Goal: Task Accomplishment & Management: Use online tool/utility

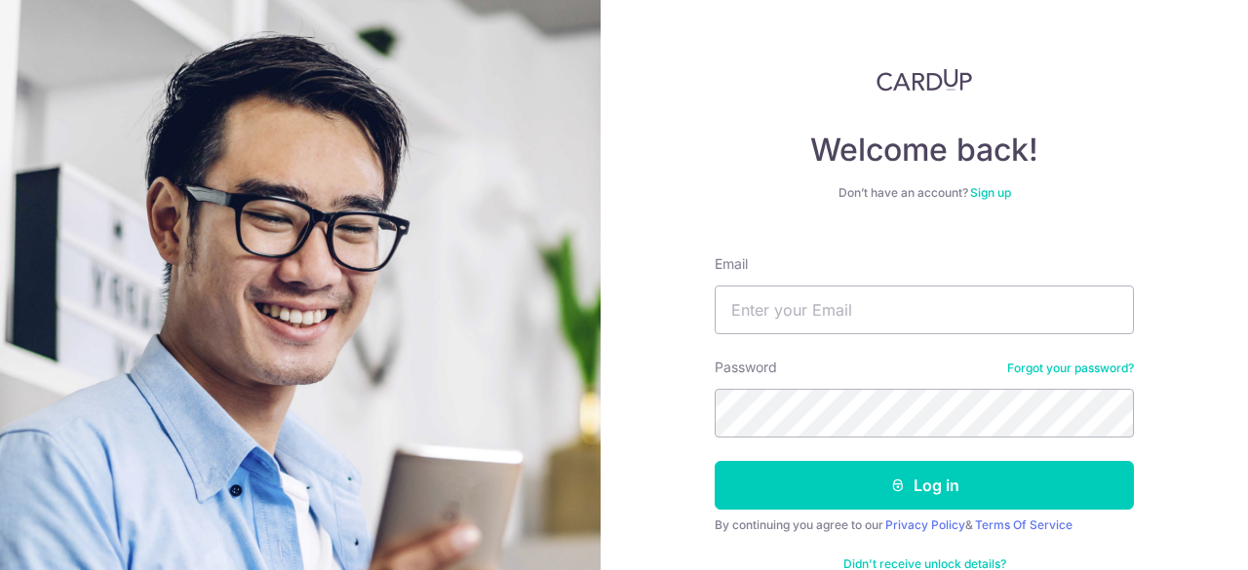
click at [1131, 412] on div "Welcome back! Don’t have an account? Sign up Email Password Forgot your passwor…" at bounding box center [923, 285] width 647 height 570
click at [866, 319] on input "Email" at bounding box center [923, 310] width 419 height 49
type input "[EMAIL_ADDRESS][DOMAIN_NAME]"
click at [714, 461] on button "Log in" at bounding box center [923, 485] width 419 height 49
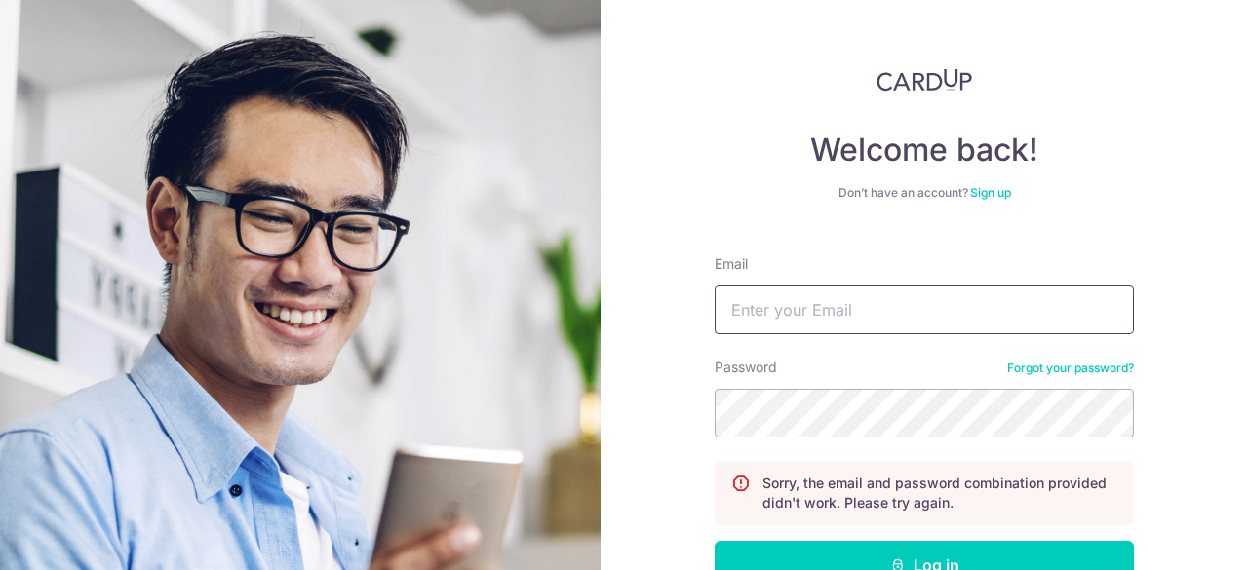
click at [819, 322] on input "Email" at bounding box center [923, 310] width 419 height 49
type input "[EMAIL_ADDRESS][DOMAIN_NAME]"
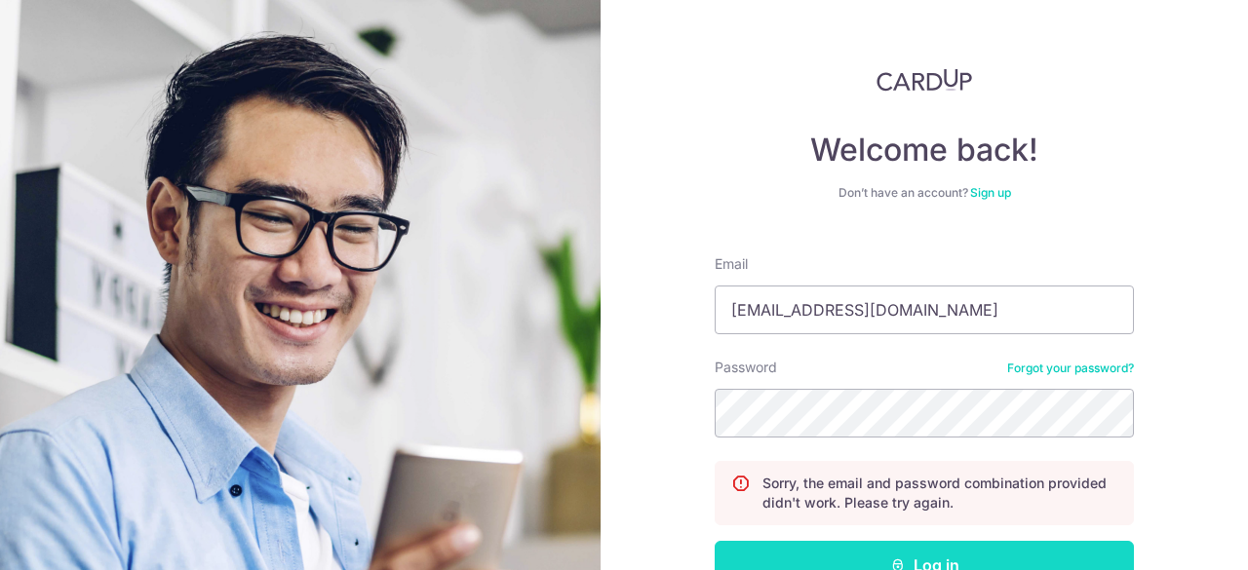
click at [950, 568] on button "Log in" at bounding box center [923, 565] width 419 height 49
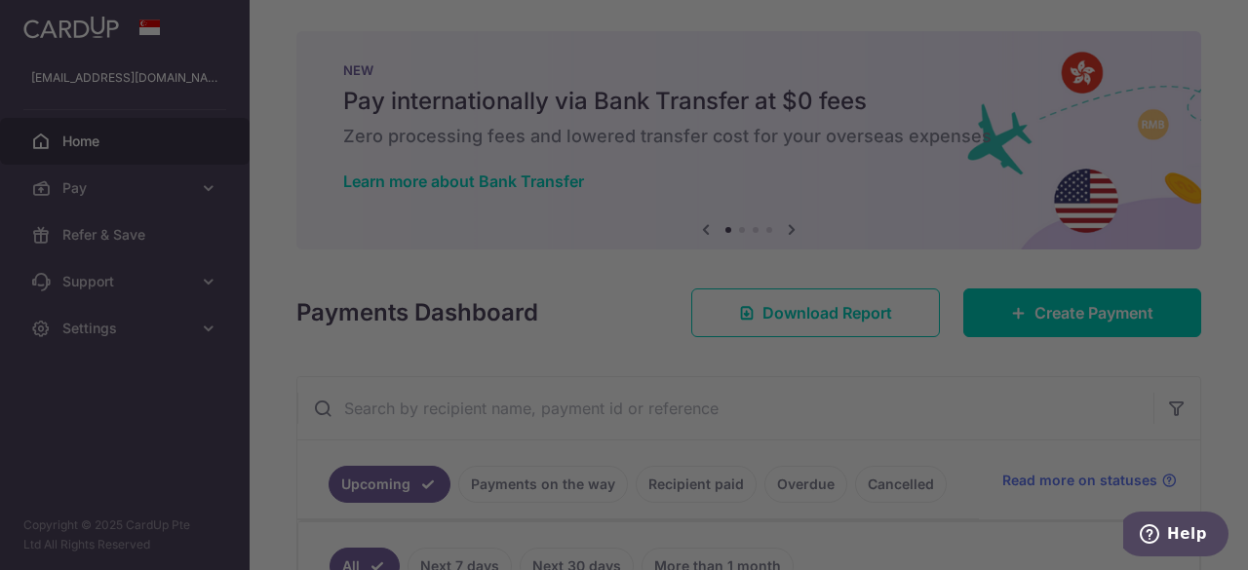
click at [903, 381] on div at bounding box center [630, 288] width 1260 height 576
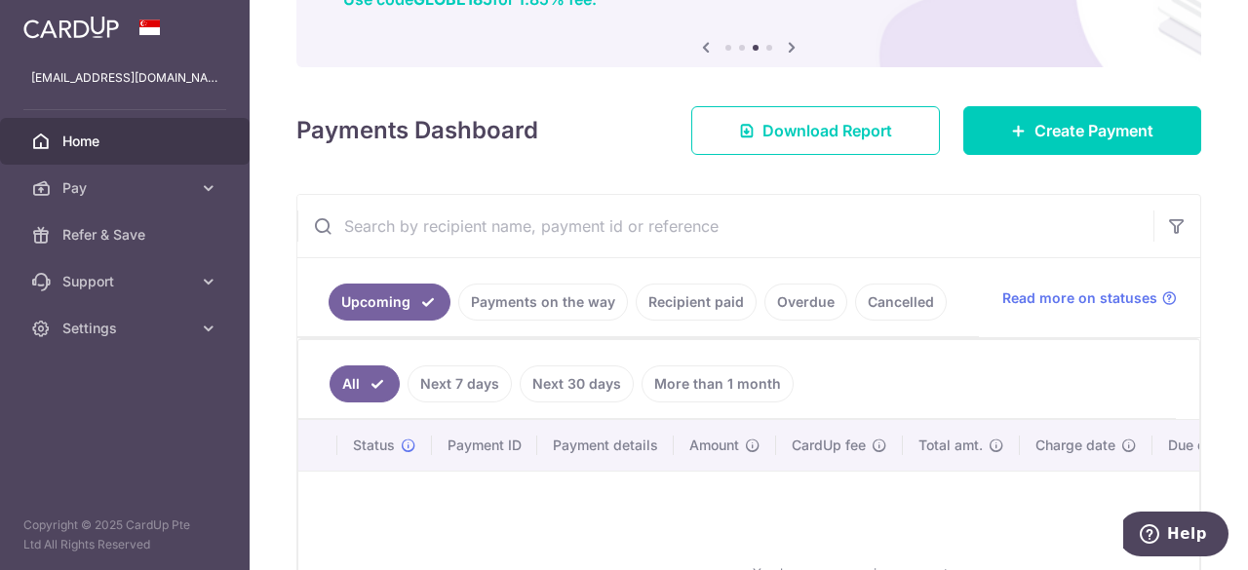
scroll to position [181, 0]
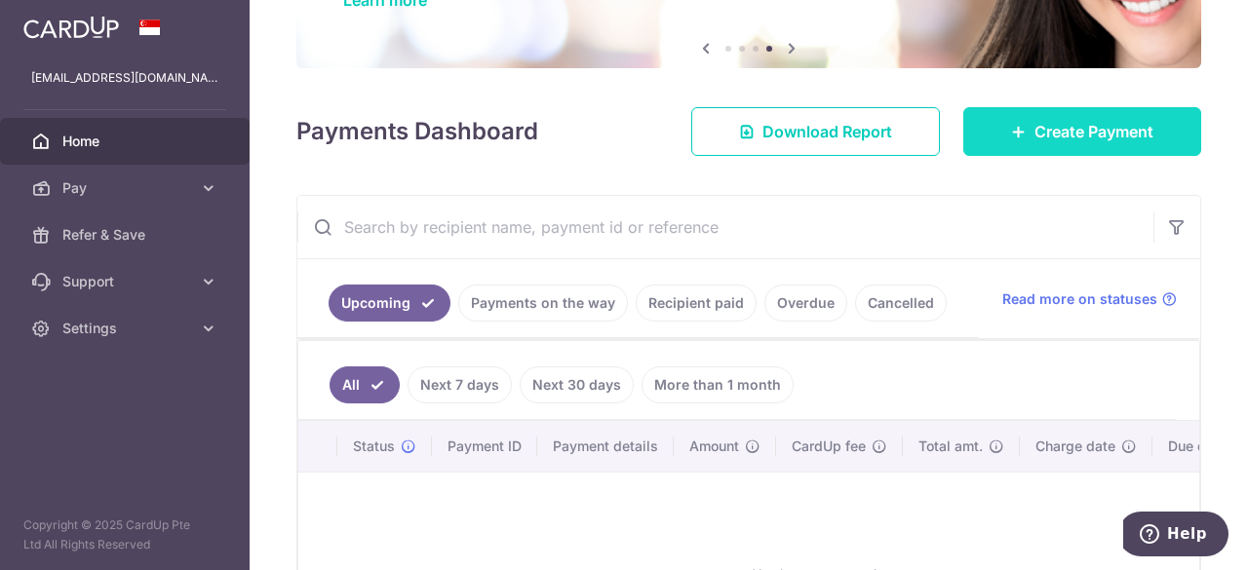
click at [1042, 140] on span "Create Payment" at bounding box center [1093, 131] width 119 height 23
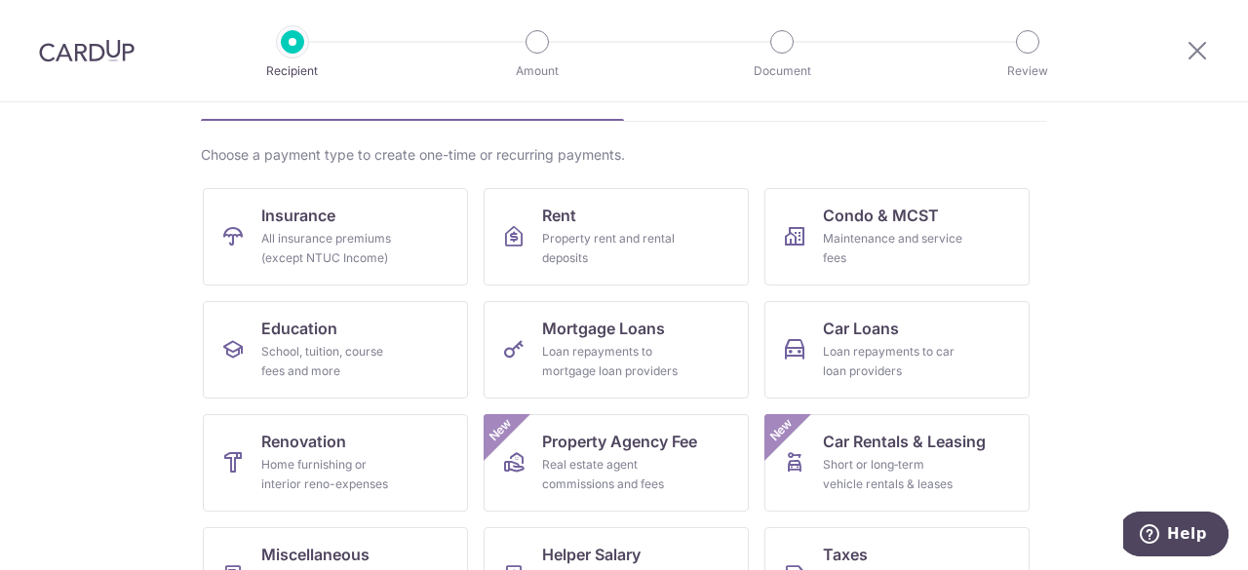
scroll to position [300, 0]
